Goal: Information Seeking & Learning: Learn about a topic

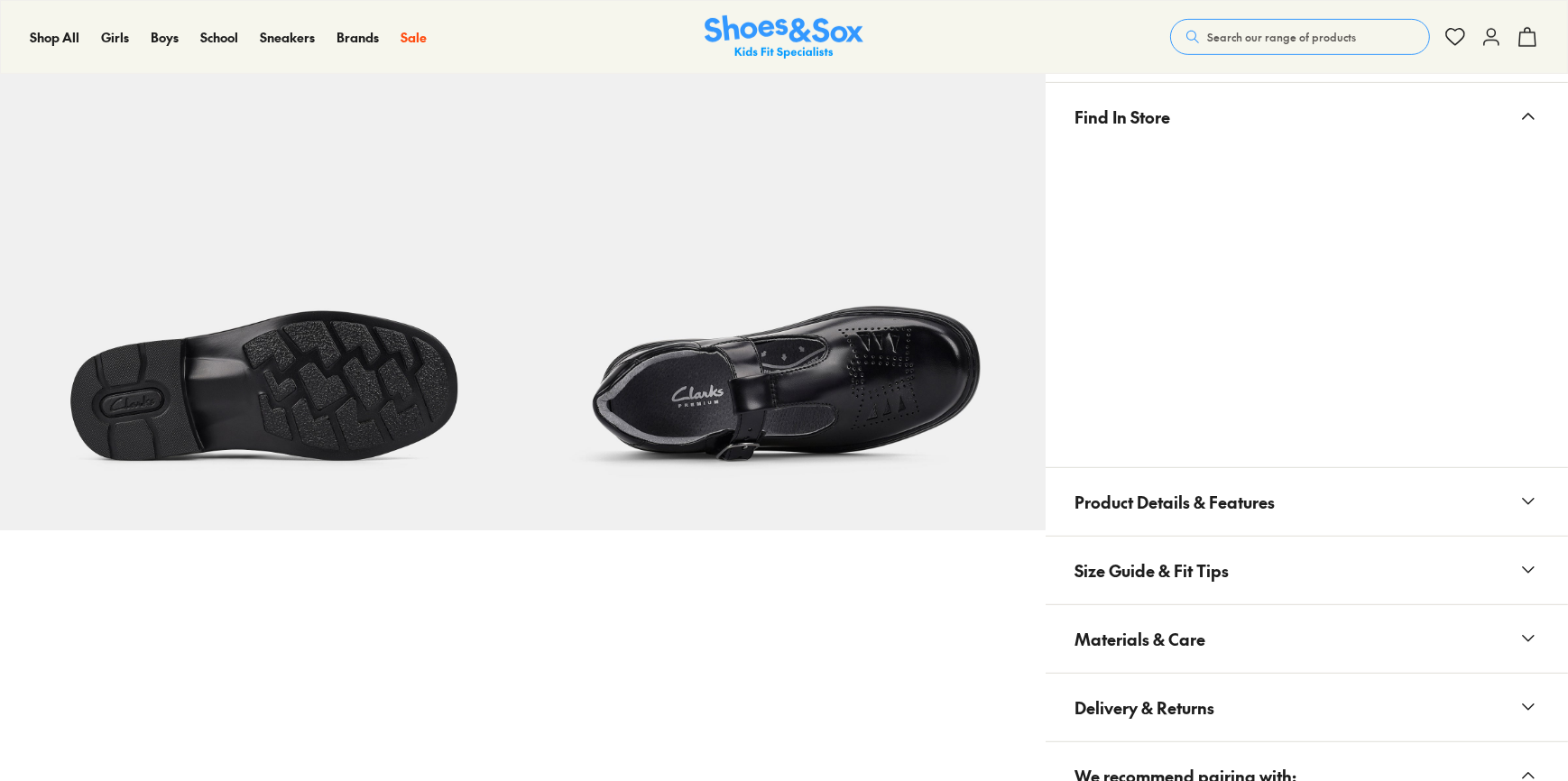
scroll to position [1146, 0]
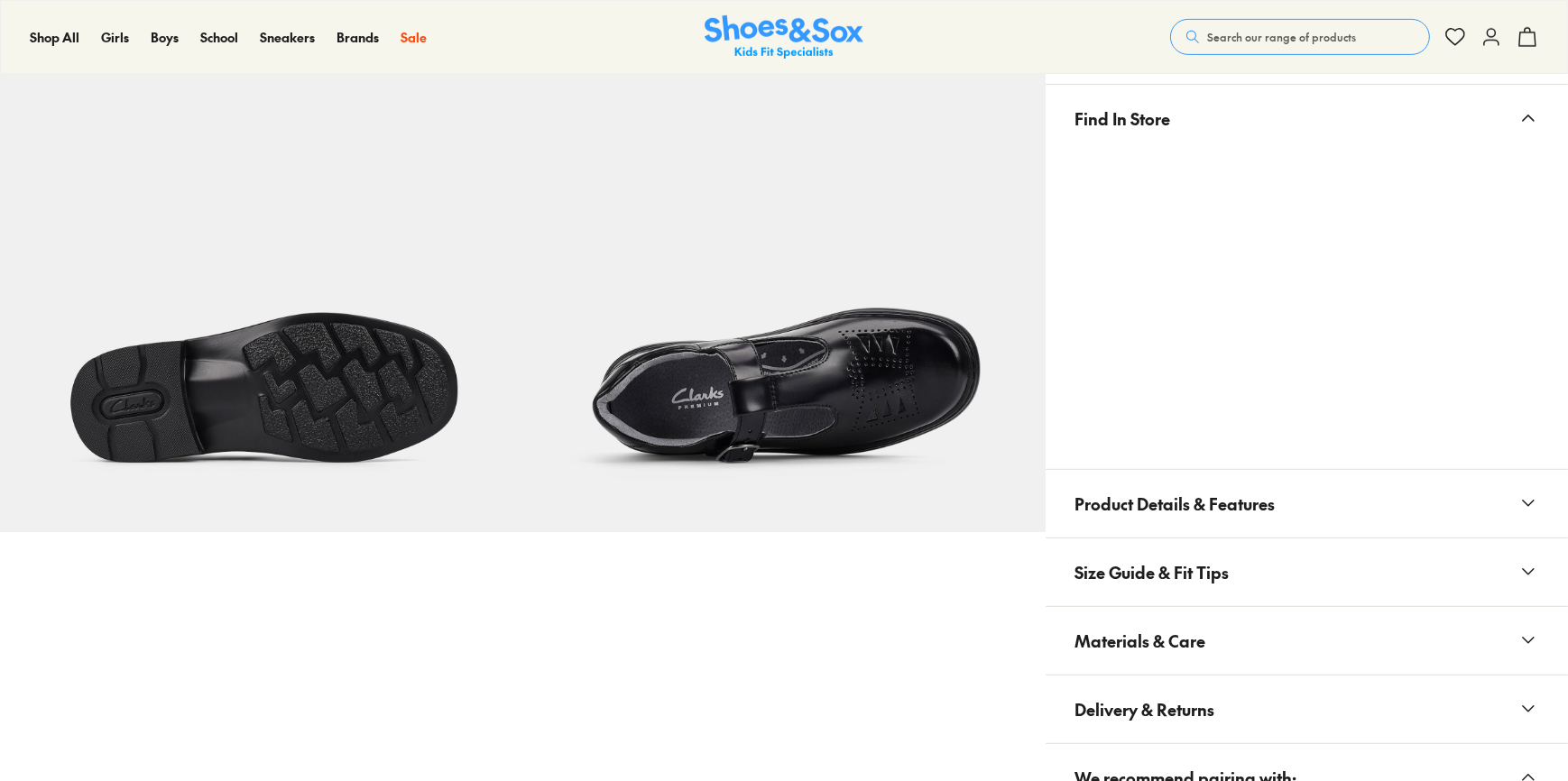
select select "*"
click at [1216, 510] on span "Product Details & Features" at bounding box center [1174, 503] width 200 height 53
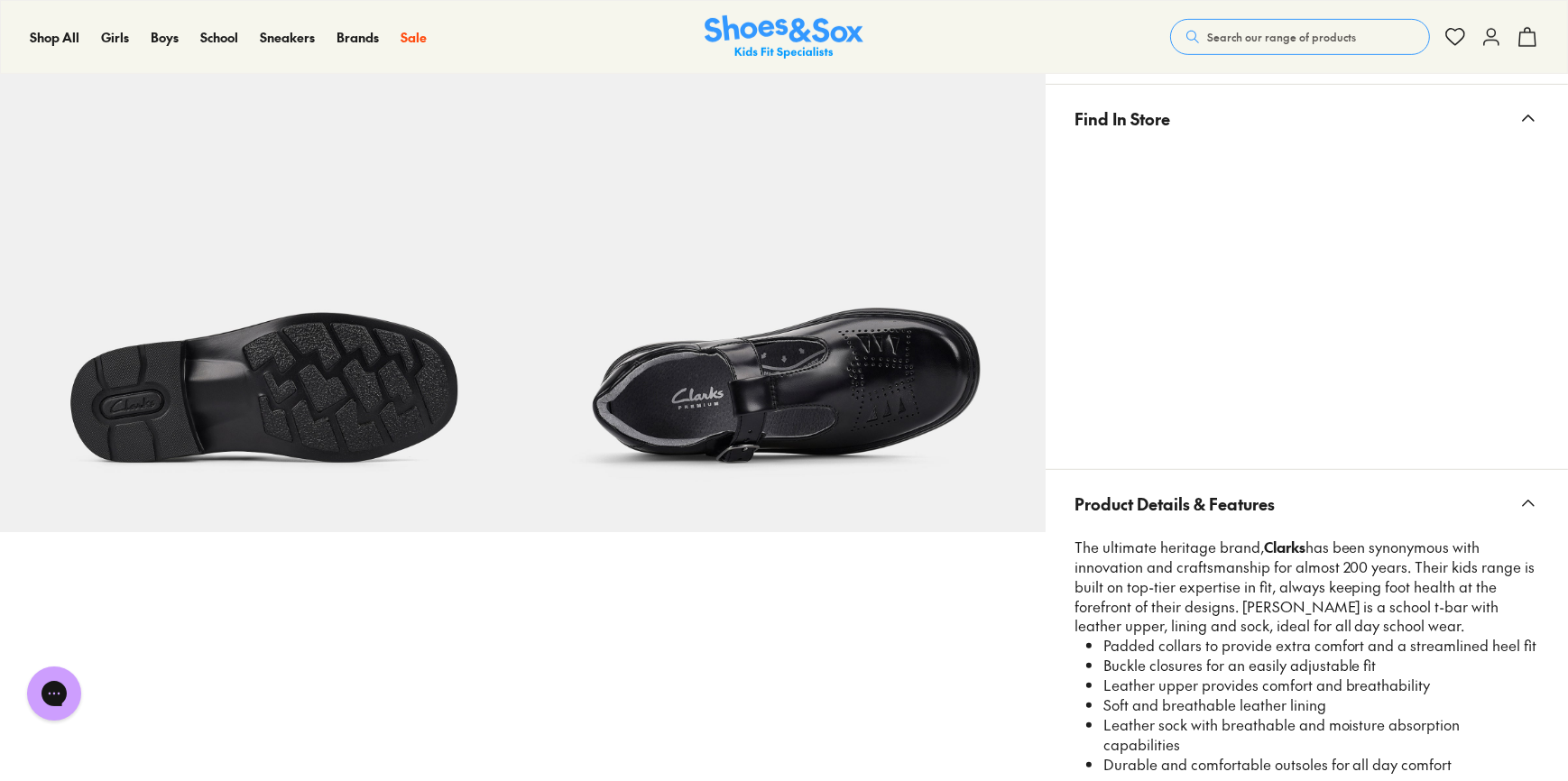
scroll to position [1638, 0]
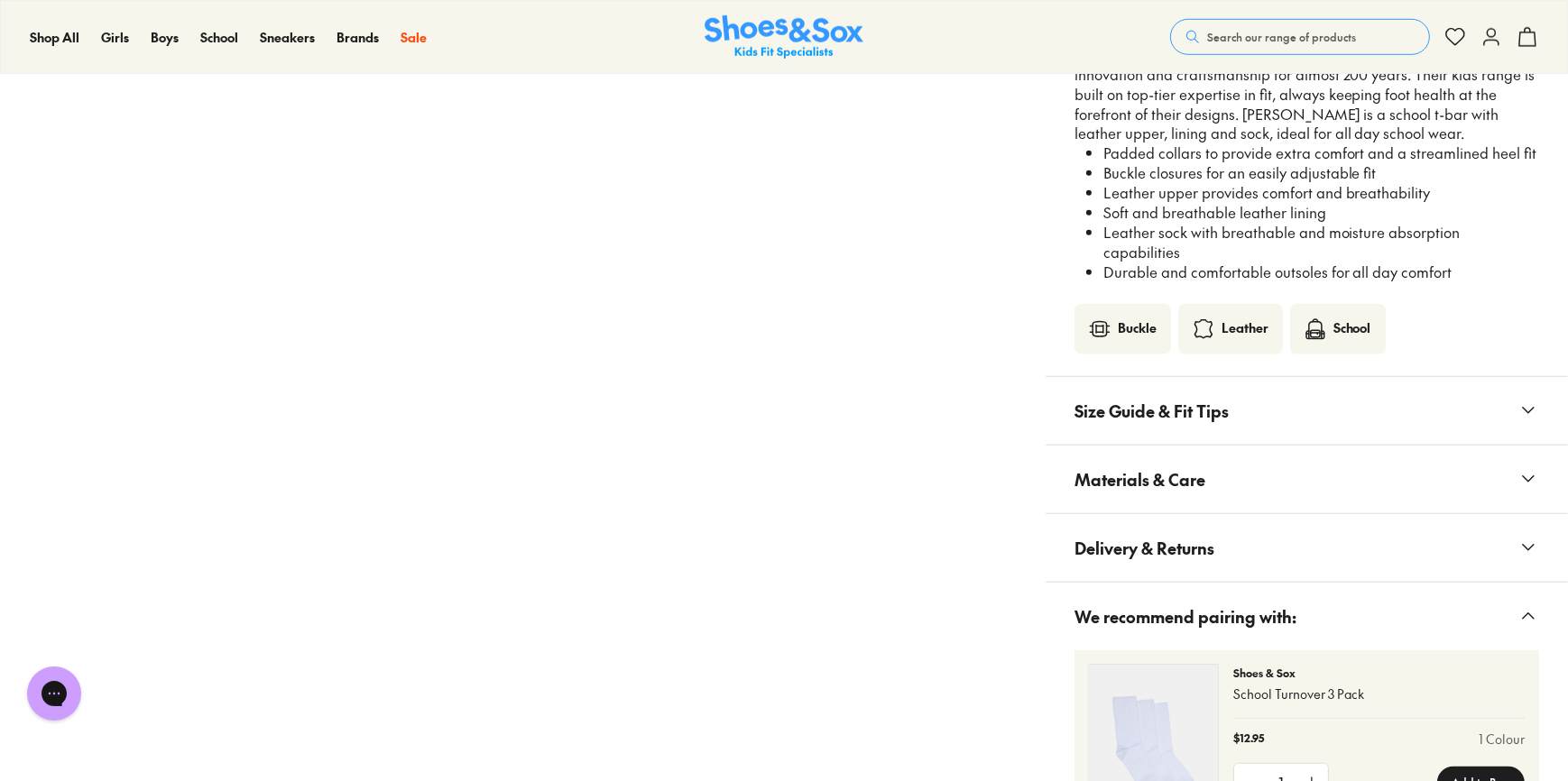
click at [1240, 414] on button "Size Guide & Fit Tips" at bounding box center [1307, 411] width 523 height 67
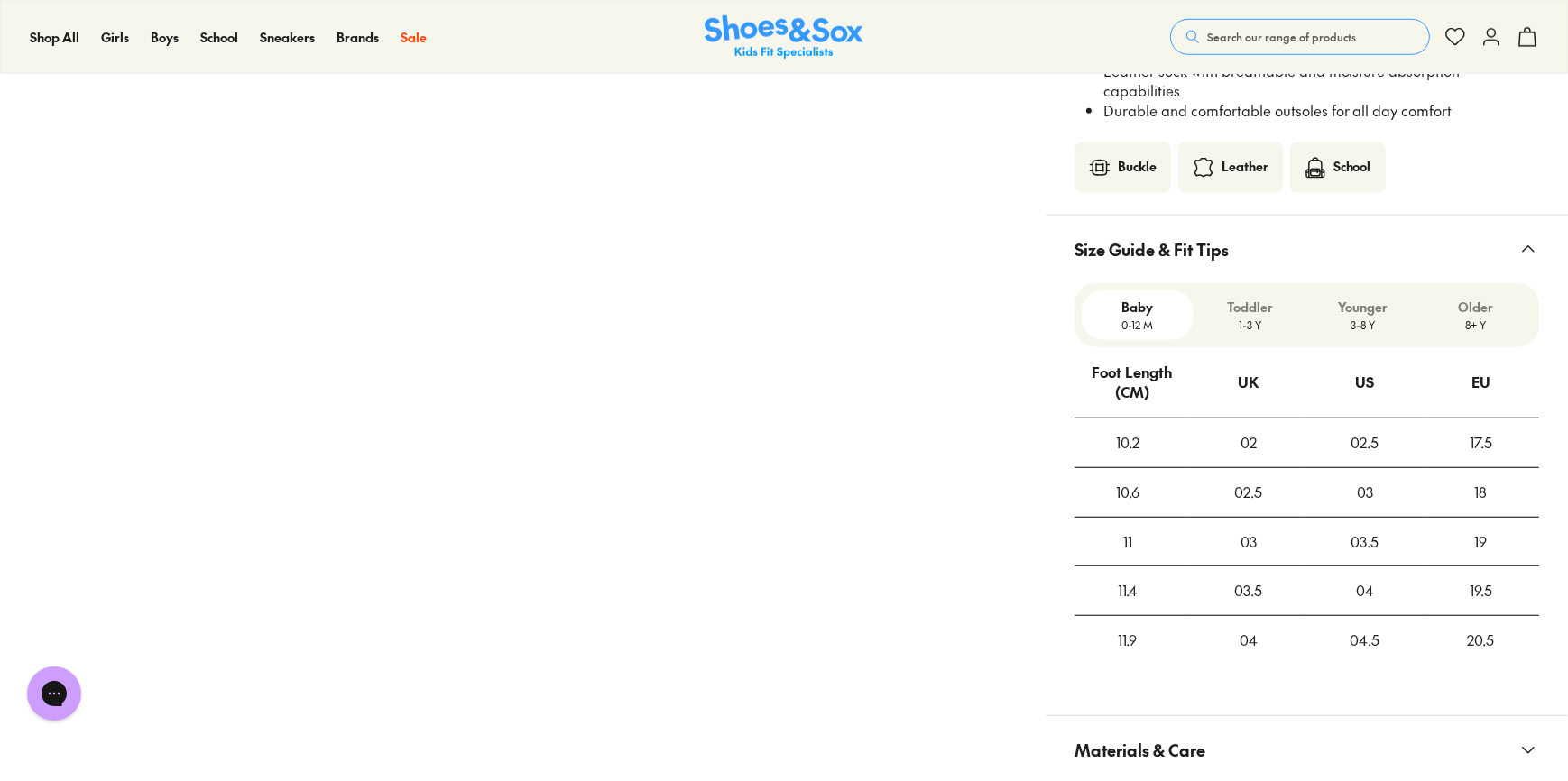
scroll to position [2131, 0]
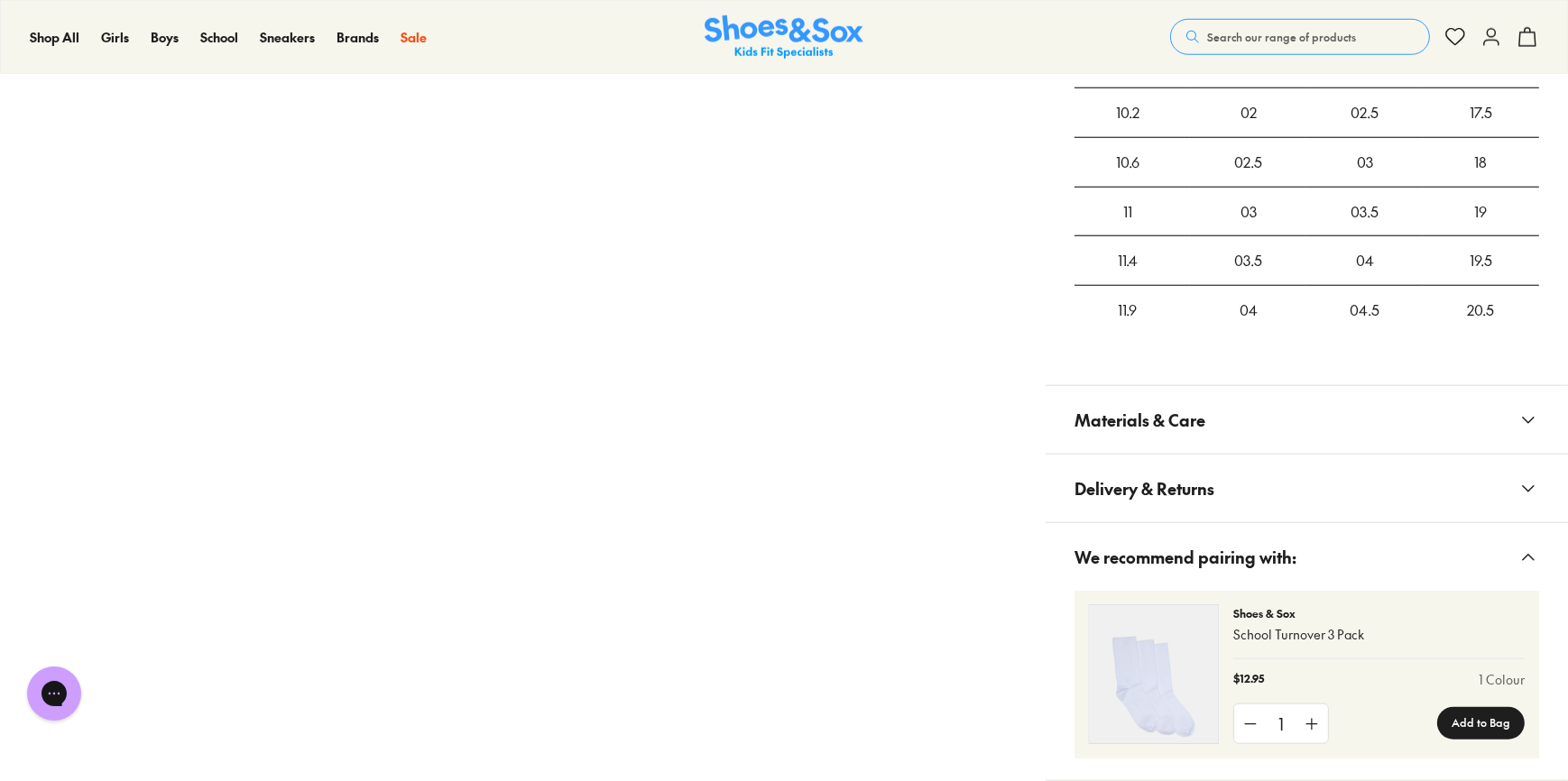
click at [1217, 422] on button "Materials & Care" at bounding box center [1307, 419] width 523 height 67
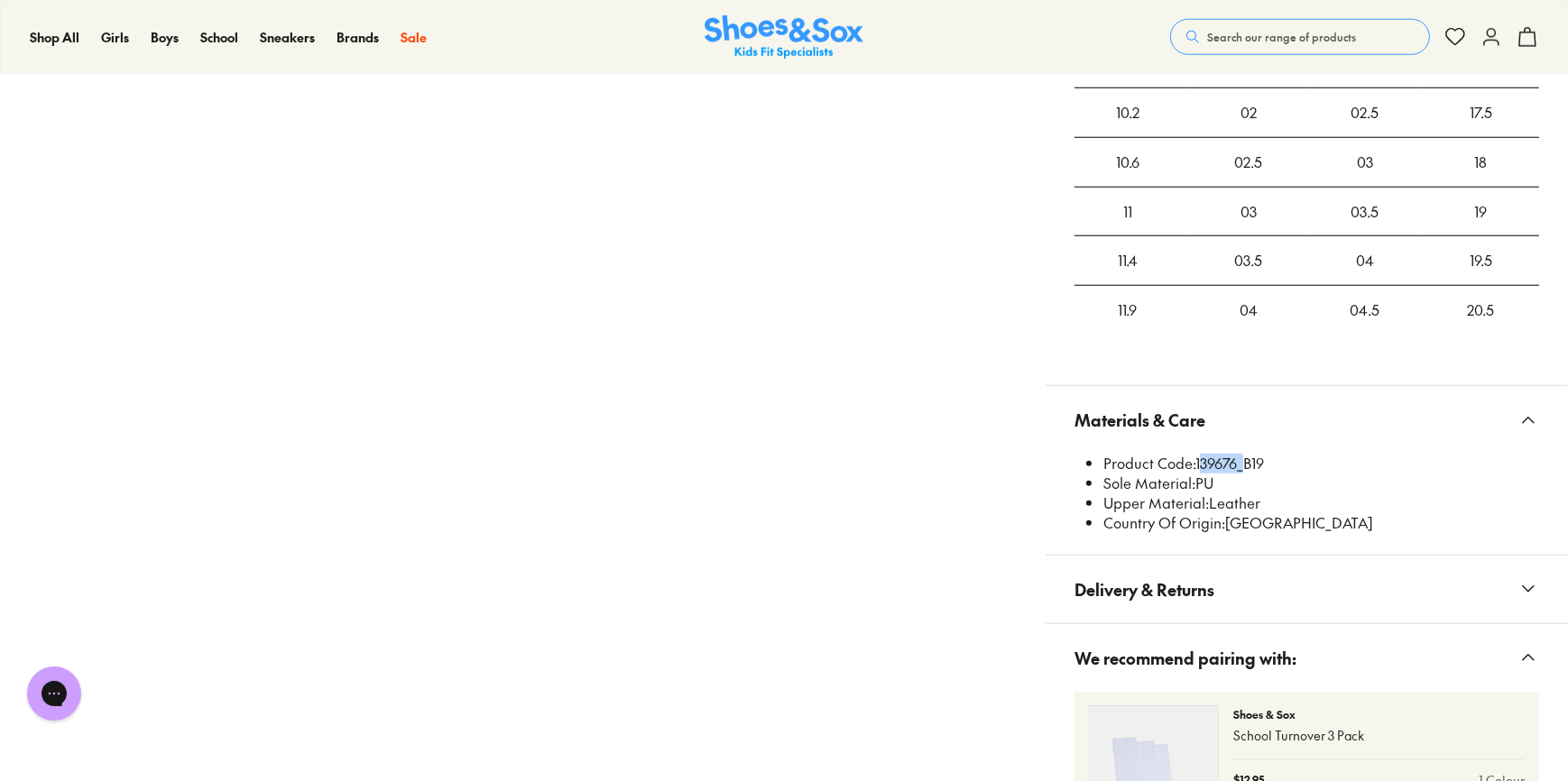
copy li "139676"
drag, startPoint x: 1198, startPoint y: 441, endPoint x: 1239, endPoint y: 433, distance: 41.8
click at [1239, 454] on li "Product Code: 139676_B19" at bounding box center [1322, 463] width 436 height 20
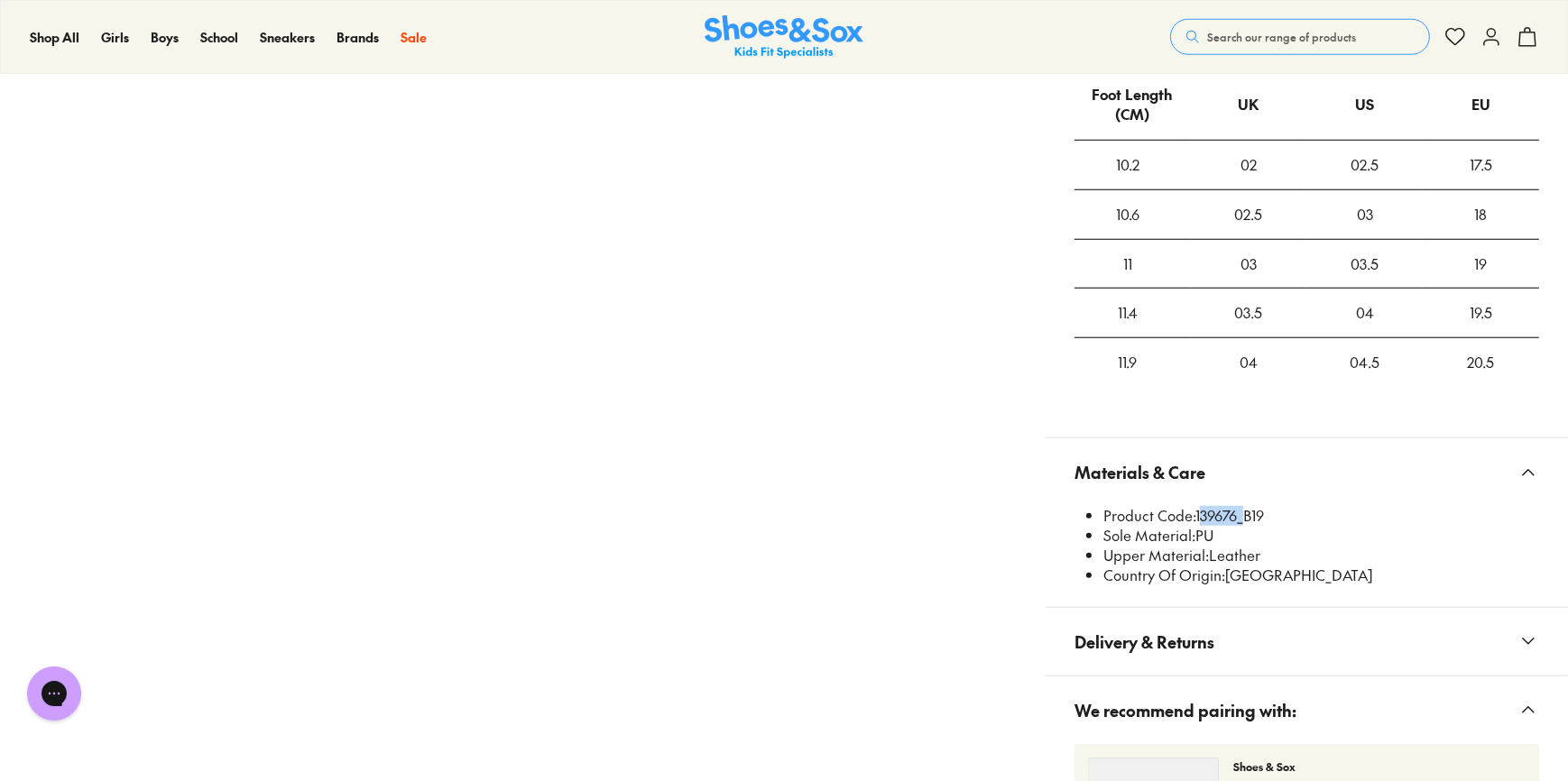
scroll to position [2049, 0]
